Goal: Task Accomplishment & Management: Use online tool/utility

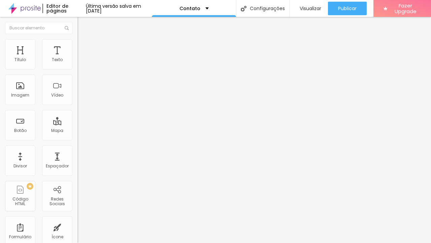
drag, startPoint x: 47, startPoint y: 77, endPoint x: 6, endPoint y: 77, distance: 41.1
click at [78, 63] on input "Alboom [GEOGRAPHIC_DATA]" at bounding box center [118, 60] width 81 height 7
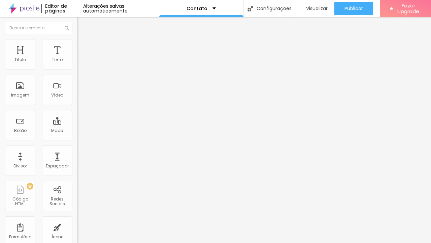
type input "Cambuci sp"
click at [78, 63] on input "Cambuci sp" at bounding box center [118, 60] width 81 height 7
click at [84, 47] on span "Estilo" at bounding box center [89, 44] width 10 height 6
type input "95"
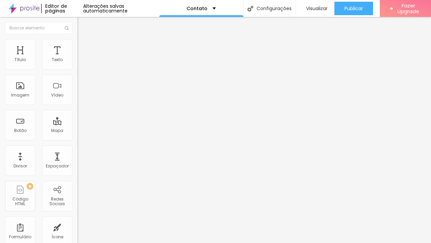
type input "90"
type input "85"
type input "80"
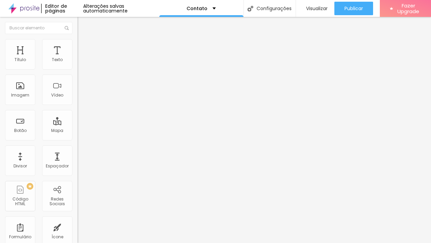
type input "80"
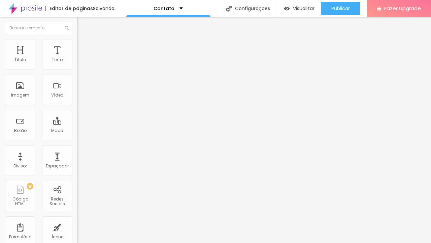
type input "75"
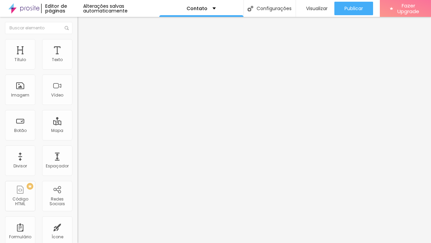
type input "70"
type input "65"
type input "60"
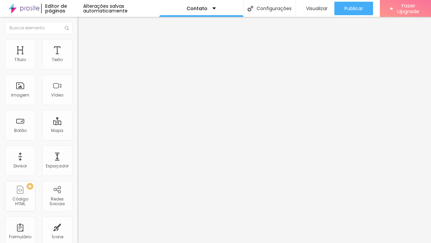
type input "60"
type input "55"
drag, startPoint x: 70, startPoint y: 73, endPoint x: 35, endPoint y: 75, distance: 34.8
type input "55"
click at [78, 69] on input "range" at bounding box center [99, 66] width 43 height 5
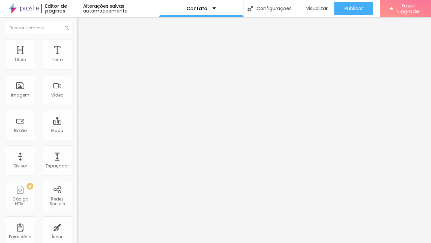
click at [78, 129] on div "Editar Mapa Conteúdo Estilo Avançado Largura 55 px % Altura 340 px" at bounding box center [117, 130] width 78 height 226
type input "348"
type input "344"
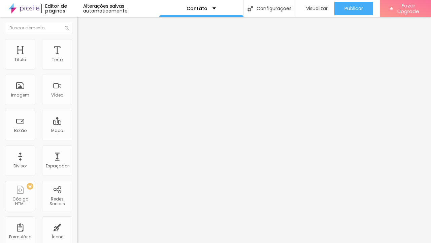
type input "325"
type input "291"
type input "254"
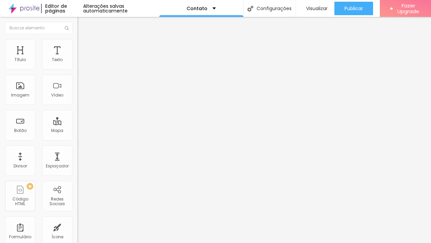
type input "254"
type input "234"
type input "212"
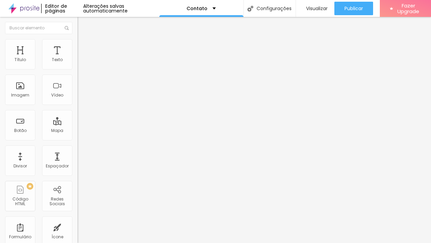
type input "208"
type input "134"
type input "100"
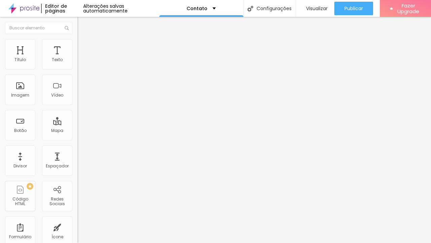
type input "100"
type input "104"
type input "506"
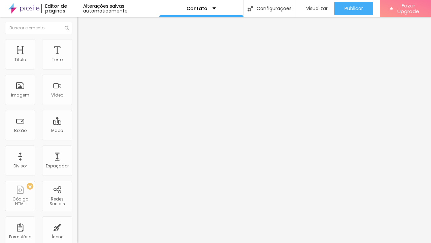
type input "659"
type input "800"
type input "796"
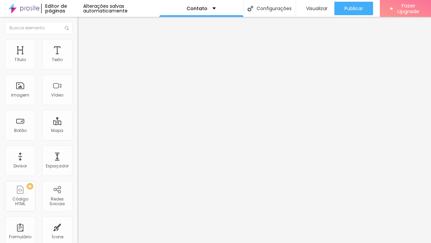
type input "796"
type input "275"
type input "100"
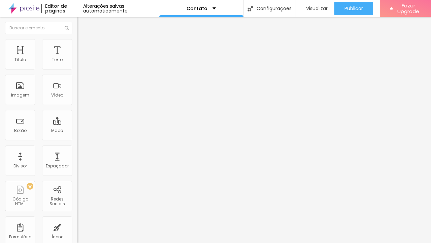
type input "104"
type input "115"
type input "145"
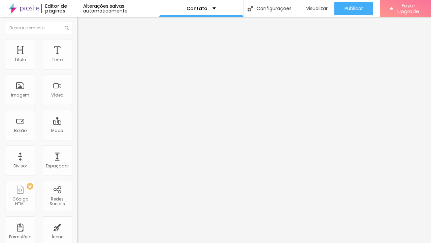
type input "145"
type input "171"
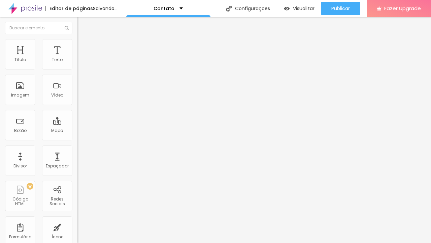
type input "204"
type input "223"
type input "238"
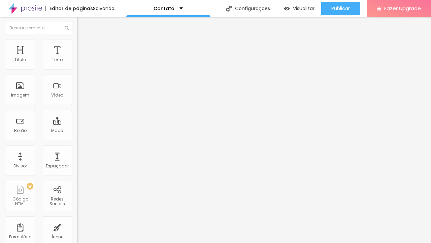
type input "238"
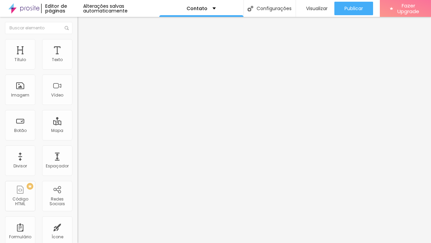
type input "241"
type input "256"
type input "279"
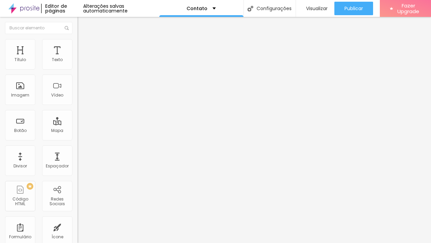
type input "279"
type input "294"
type input "320"
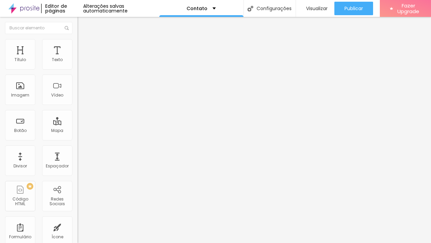
type input "323"
type input "327"
type input "387"
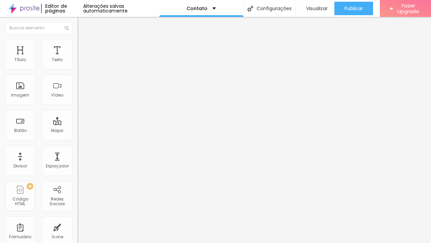
type input "387"
type input "402"
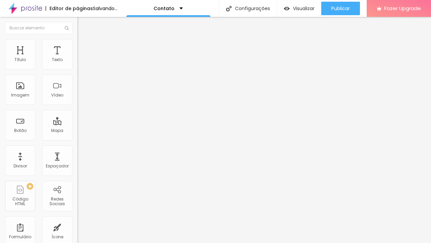
type input "405"
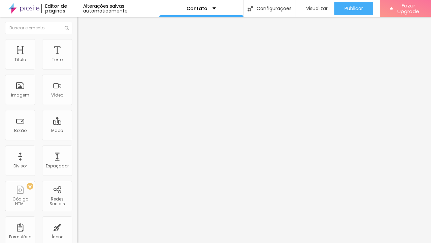
type input "454"
type input "469"
type input "465"
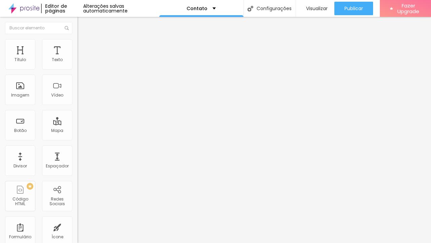
type input "465"
type input "420"
type input "387"
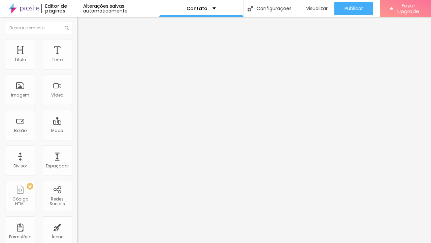
type input "364"
type input "361"
type input "357"
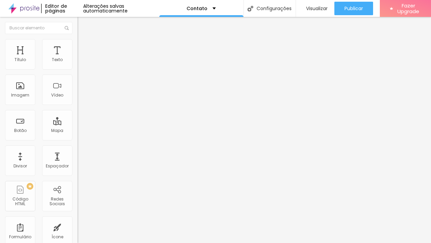
type input "357"
type input "353"
type input "346"
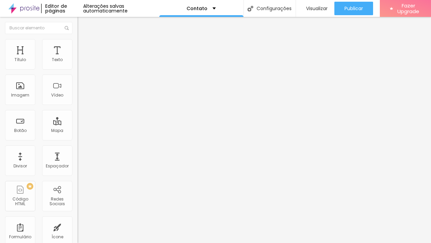
type input "342"
type input "338"
type input "335"
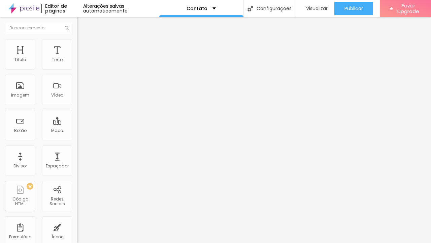
type input "335"
type input "331"
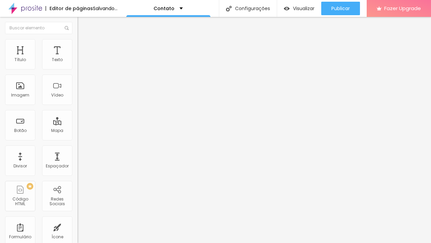
drag, startPoint x: 30, startPoint y: 95, endPoint x: 28, endPoint y: 102, distance: 7.9
type input "331"
click at [78, 87] on div "Largura 55 px % Altura 331 px" at bounding box center [117, 70] width 78 height 34
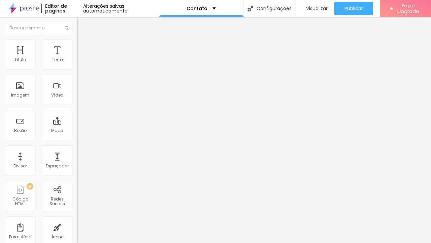
click at [78, 130] on div "Editar Mapa Conteúdo Estilo Avançado Largura 55 px % Altura 331 px" at bounding box center [117, 130] width 78 height 226
click at [78, 46] on li "Avançado" at bounding box center [117, 49] width 78 height 7
click at [26, 64] on div "Título" at bounding box center [20, 54] width 30 height 30
click at [19, 55] on div "Título" at bounding box center [20, 54] width 30 height 30
click at [52, 55] on div "Texto" at bounding box center [57, 54] width 30 height 30
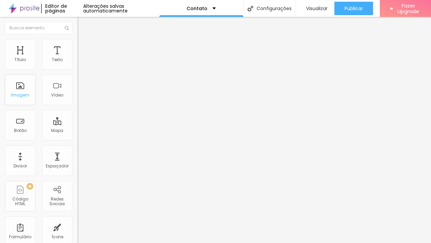
click at [18, 95] on div "Imagem" at bounding box center [20, 95] width 18 height 5
click at [50, 92] on div "Vídeo" at bounding box center [57, 89] width 30 height 30
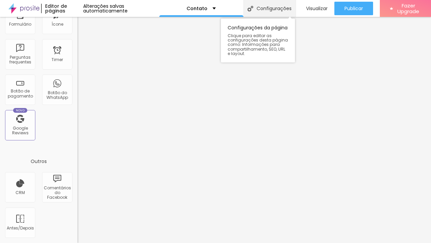
click at [267, 11] on div "Configurações" at bounding box center [270, 8] width 52 height 17
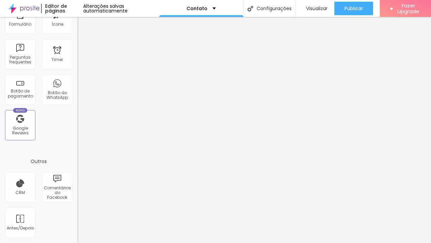
click at [57, 96] on div "Botão do WhatsApp" at bounding box center [57, 95] width 27 height 10
click at [55, 98] on div "Botão do WhatsApp" at bounding box center [57, 95] width 27 height 10
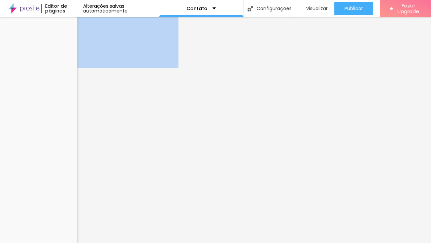
click at [38, 128] on div "Título Texto Imagem Vídeo Botão Mapa Divisor Espaçador PREMIUM Código HTML Rede…" at bounding box center [39, 130] width 78 height 226
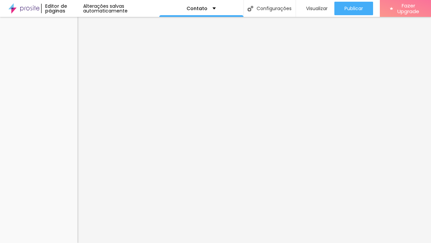
scroll to position [0, 72]
click at [10, 24] on img "button" at bounding box center [12, 24] width 5 height 5
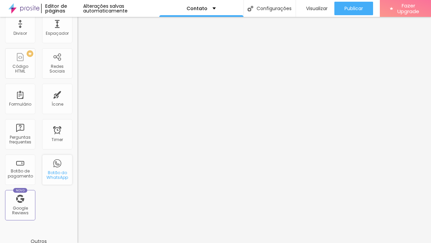
scroll to position [214, 0]
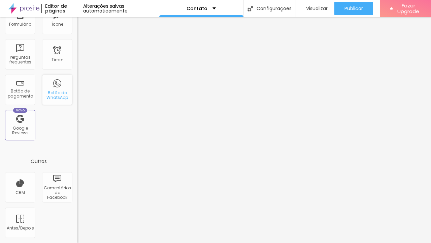
click at [56, 95] on div "Botão do WhatsApp" at bounding box center [57, 95] width 27 height 10
click at [45, 94] on div "Botão do WhatsApp" at bounding box center [57, 95] width 27 height 10
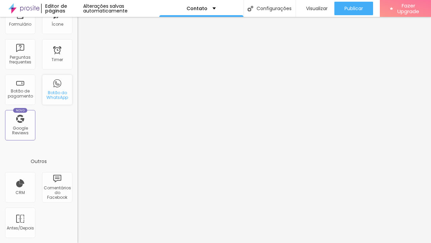
click at [45, 94] on div "Botão do WhatsApp" at bounding box center [57, 95] width 27 height 10
click at [25, 90] on div "Botão de pagamento" at bounding box center [20, 94] width 27 height 10
click at [26, 90] on div "Botão de pagamento" at bounding box center [20, 94] width 27 height 10
click at [51, 64] on div "Timer" at bounding box center [57, 54] width 30 height 30
click at [52, 58] on div "Timer" at bounding box center [57, 59] width 11 height 5
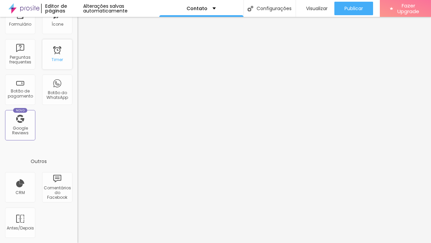
click at [52, 58] on div "Timer" at bounding box center [57, 59] width 11 height 5
click at [55, 62] on div "Timer" at bounding box center [57, 59] width 11 height 5
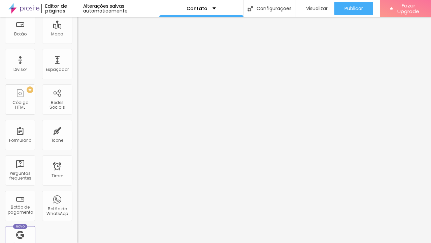
scroll to position [214, 0]
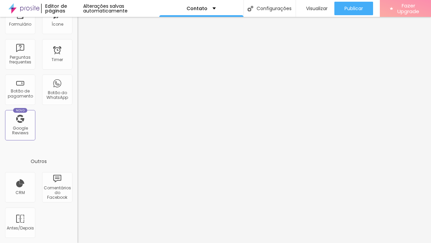
click at [407, 8] on span "Fazer Upgrade" at bounding box center [408, 9] width 25 height 12
